Goal: Contribute content: Contribute content

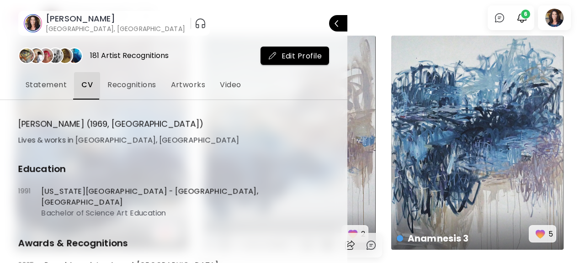
click at [497, 19] on div at bounding box center [290, 131] width 580 height 263
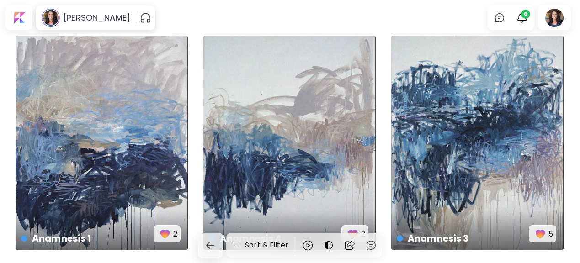
click at [497, 19] on img at bounding box center [499, 17] width 11 height 11
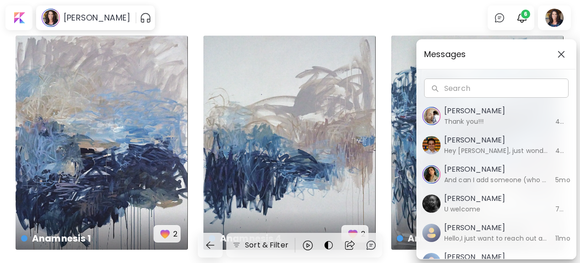
click at [485, 146] on h6 "Hey [PERSON_NAME], just wondering if you guys are okay? I’ve sent messages and …" at bounding box center [498, 151] width 106 height 10
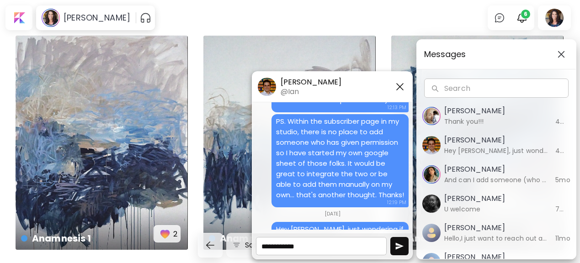
scroll to position [1826, 0]
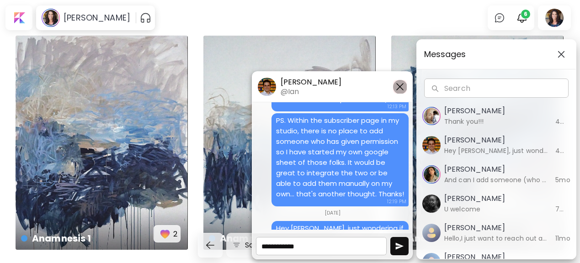
click at [400, 87] on img "button" at bounding box center [400, 86] width 11 height 11
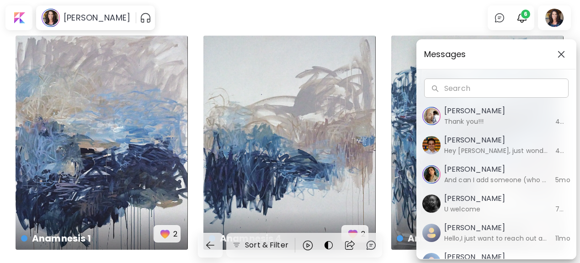
click at [19, 16] on div "Messages Search Search [PERSON_NAME] Thank you!!! 4mo [PERSON_NAME] Hey [PERSON…" at bounding box center [290, 131] width 580 height 263
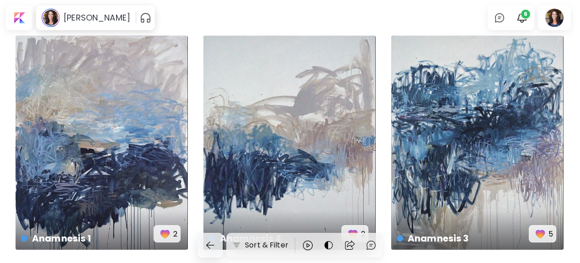
click at [19, 16] on div at bounding box center [18, 17] width 23 height 21
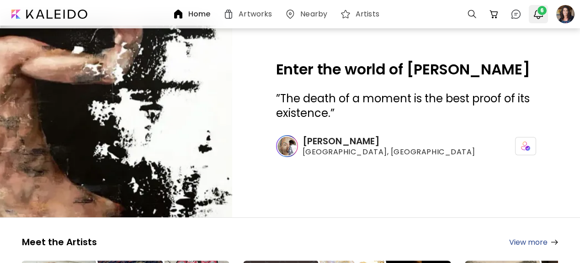
click at [538, 16] on img "button" at bounding box center [538, 14] width 11 height 11
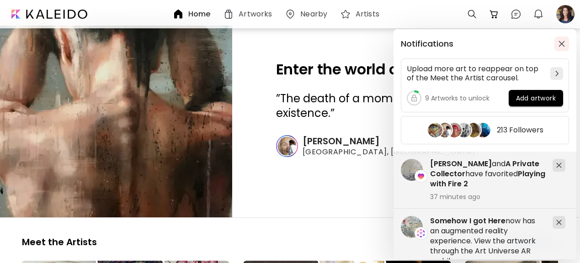
click at [567, 45] on span "button" at bounding box center [562, 44] width 10 height 6
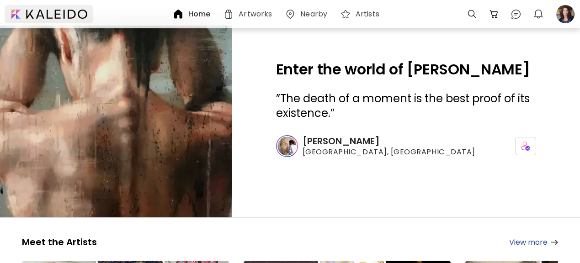
click at [41, 12] on div at bounding box center [49, 14] width 88 height 18
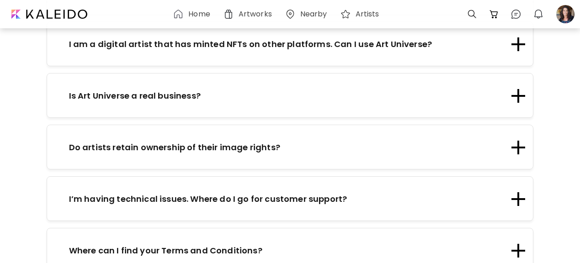
scroll to position [1717, 0]
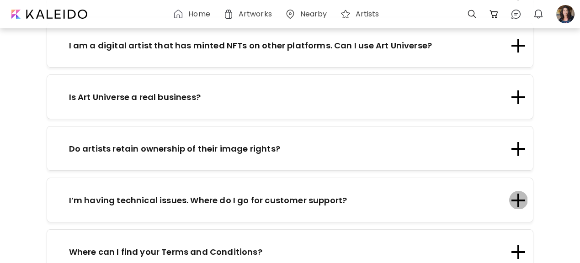
click at [518, 194] on div at bounding box center [519, 201] width 2 height 14
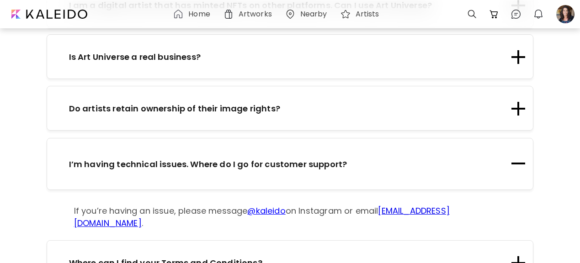
scroll to position [1761, 0]
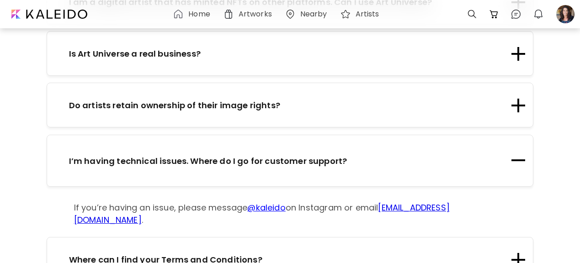
click at [408, 202] on link "[EMAIL_ADDRESS][DOMAIN_NAME]" at bounding box center [262, 214] width 376 height 24
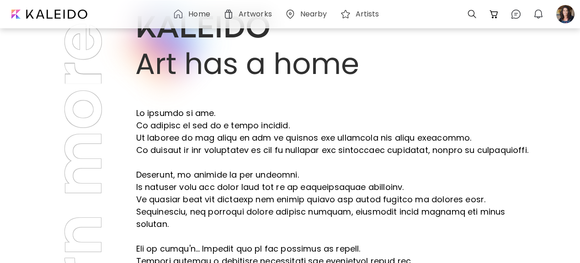
scroll to position [0, 0]
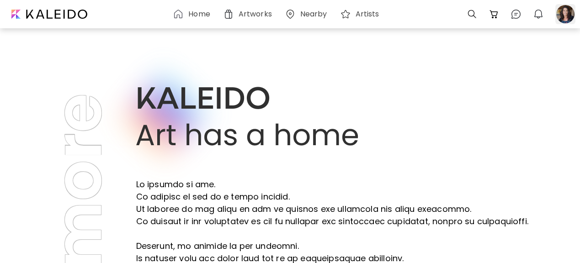
click at [567, 13] on div at bounding box center [566, 14] width 20 height 20
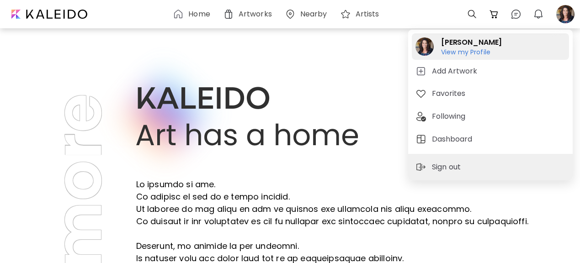
click at [456, 54] on h6 "View my Profile" at bounding box center [471, 52] width 61 height 8
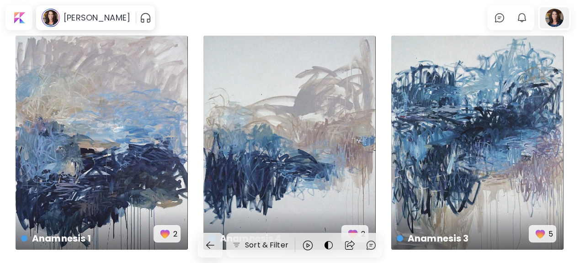
click at [553, 18] on div at bounding box center [554, 17] width 29 height 21
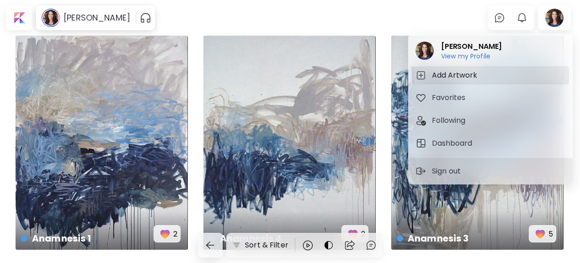
click at [462, 75] on h5 "Add Artwork" at bounding box center [456, 75] width 48 height 11
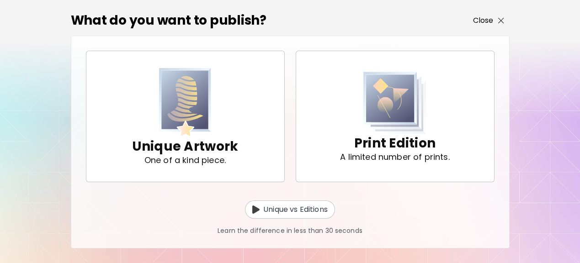
click at [493, 20] on p "Close" at bounding box center [483, 20] width 21 height 11
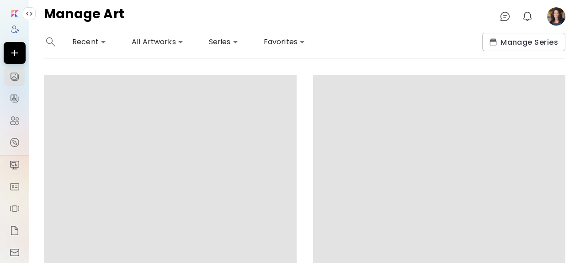
click at [558, 16] on image at bounding box center [557, 16] width 18 height 18
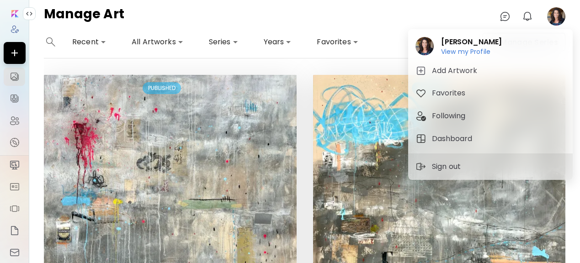
click at [336, 140] on div at bounding box center [290, 131] width 580 height 263
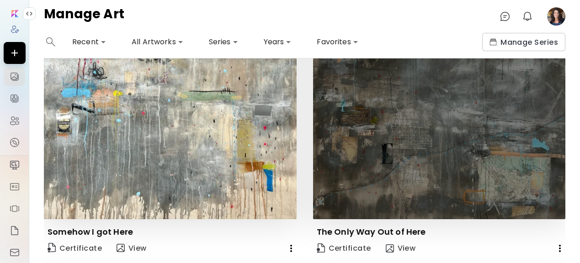
scroll to position [118, 0]
